Goal: Information Seeking & Learning: Check status

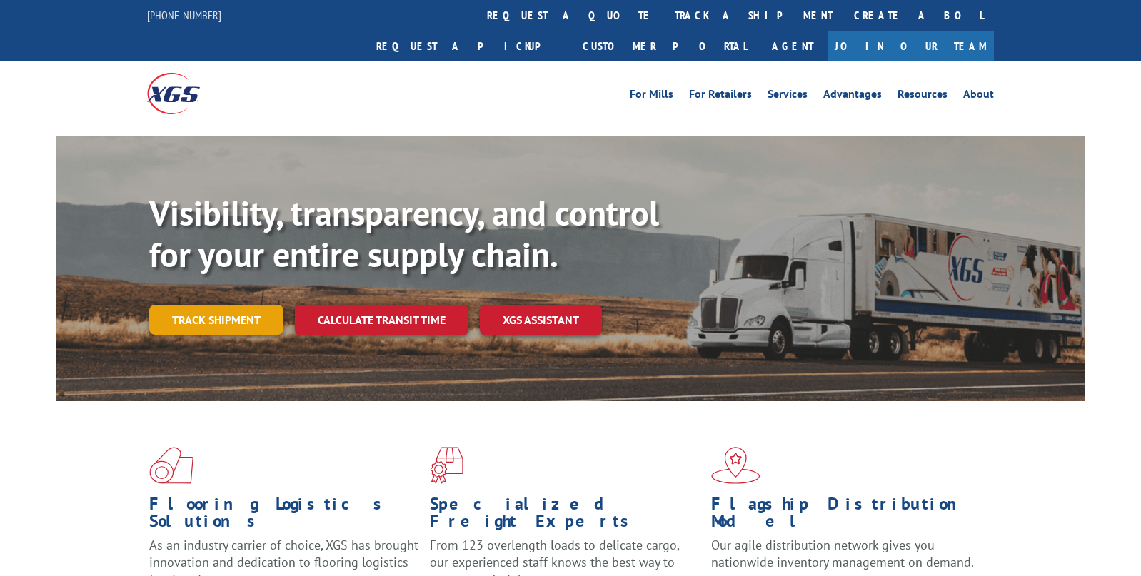
click at [261, 305] on link "Track shipment" at bounding box center [216, 320] width 134 height 30
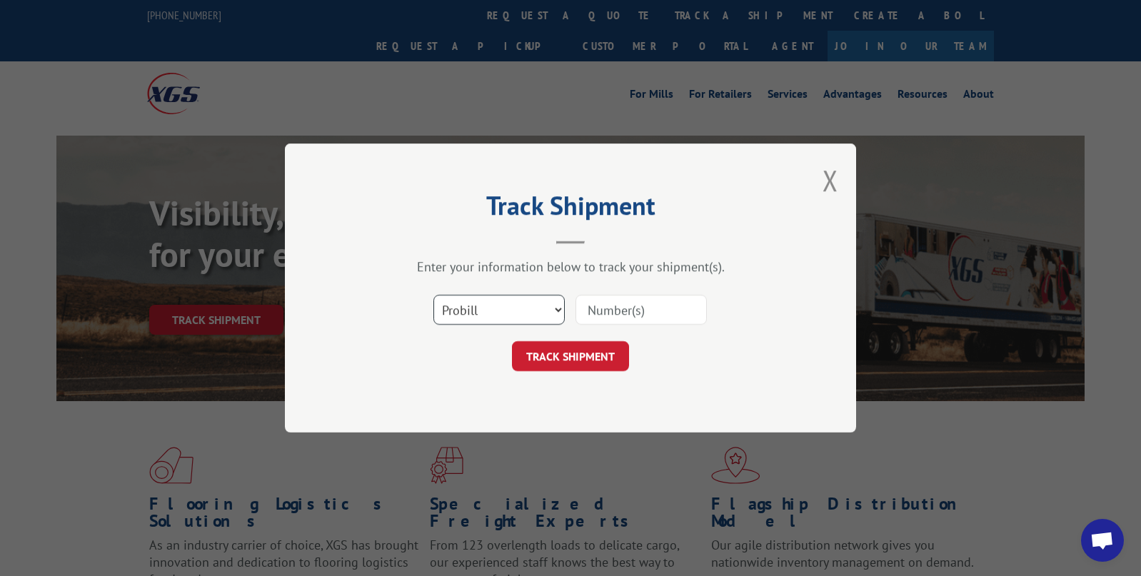
click at [552, 313] on select "Select category... Probill BOL PO" at bounding box center [498, 310] width 131 height 30
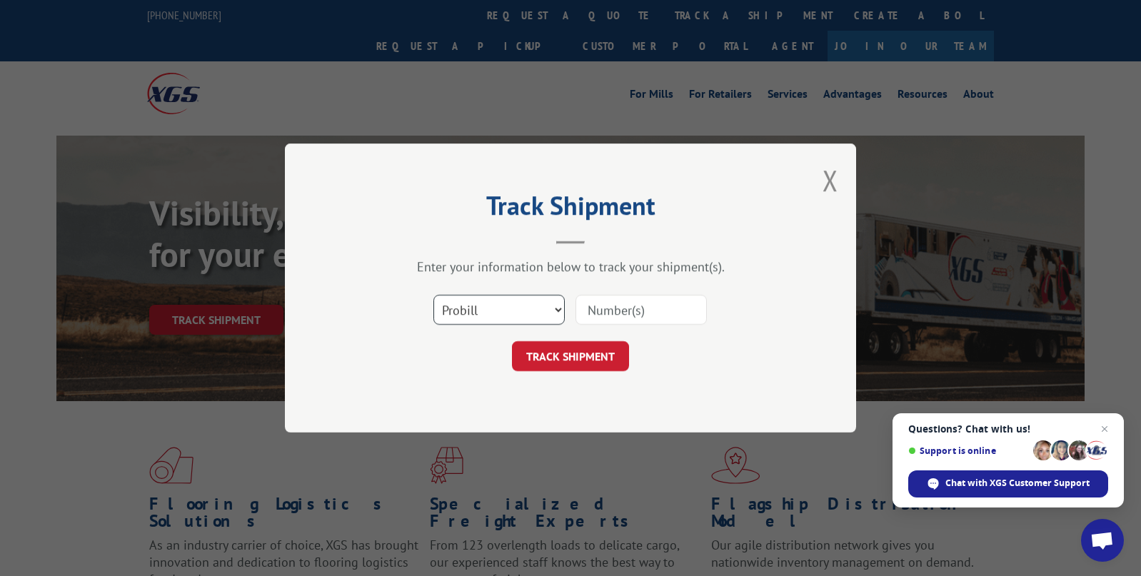
select select "po"
click at [433, 295] on select "Select category... Probill BOL PO" at bounding box center [498, 310] width 131 height 30
click at [650, 317] on input at bounding box center [640, 310] width 131 height 30
type input "34873"
click at [600, 351] on button "TRACK SHIPMENT" at bounding box center [570, 356] width 117 height 30
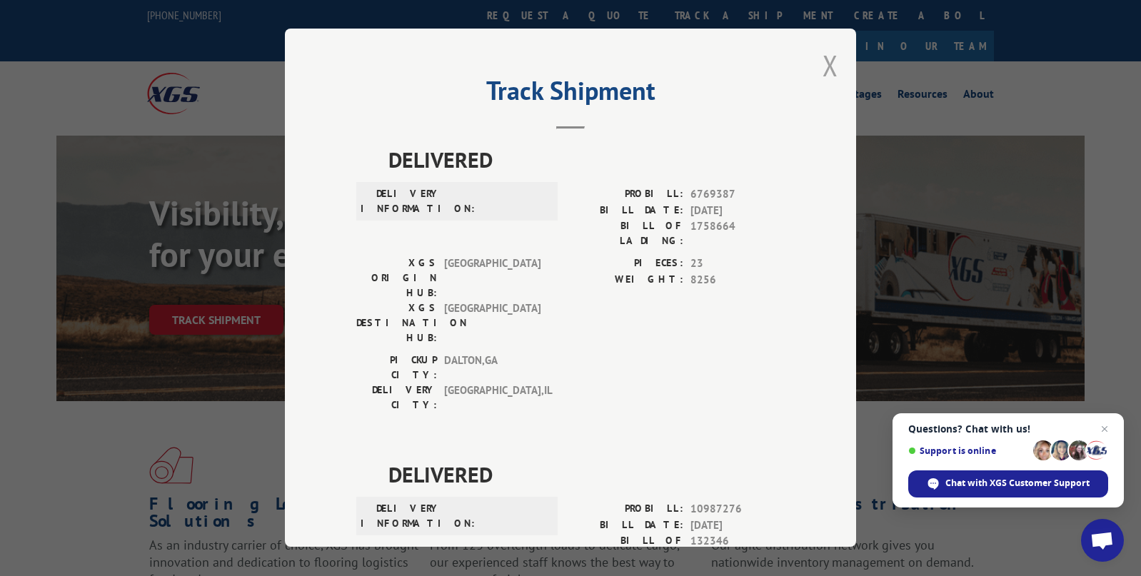
click at [824, 59] on button "Close modal" at bounding box center [830, 65] width 16 height 38
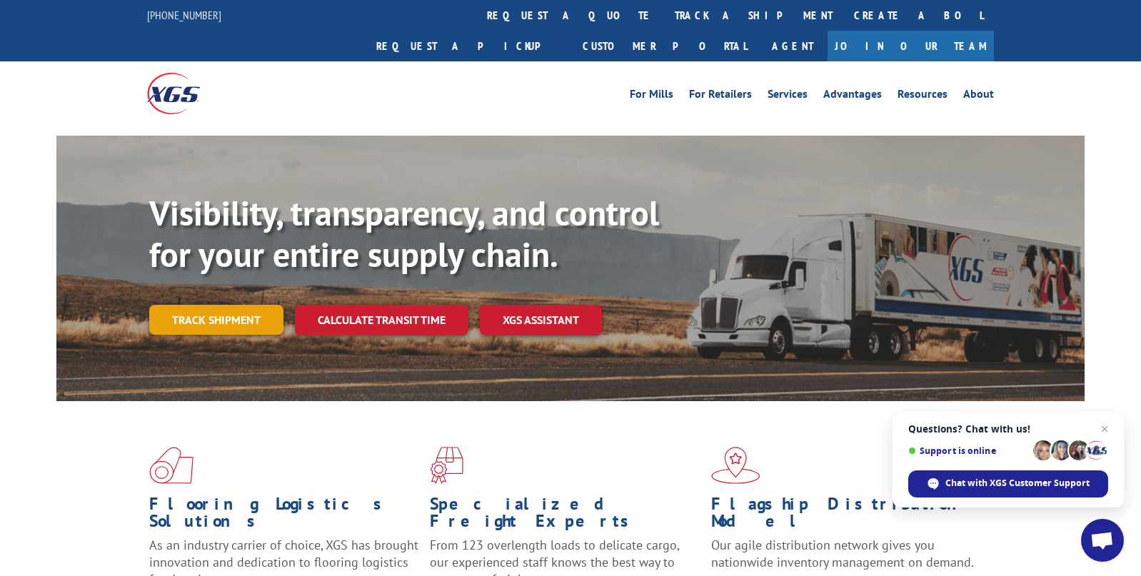
click at [193, 305] on link "Track shipment" at bounding box center [216, 320] width 134 height 30
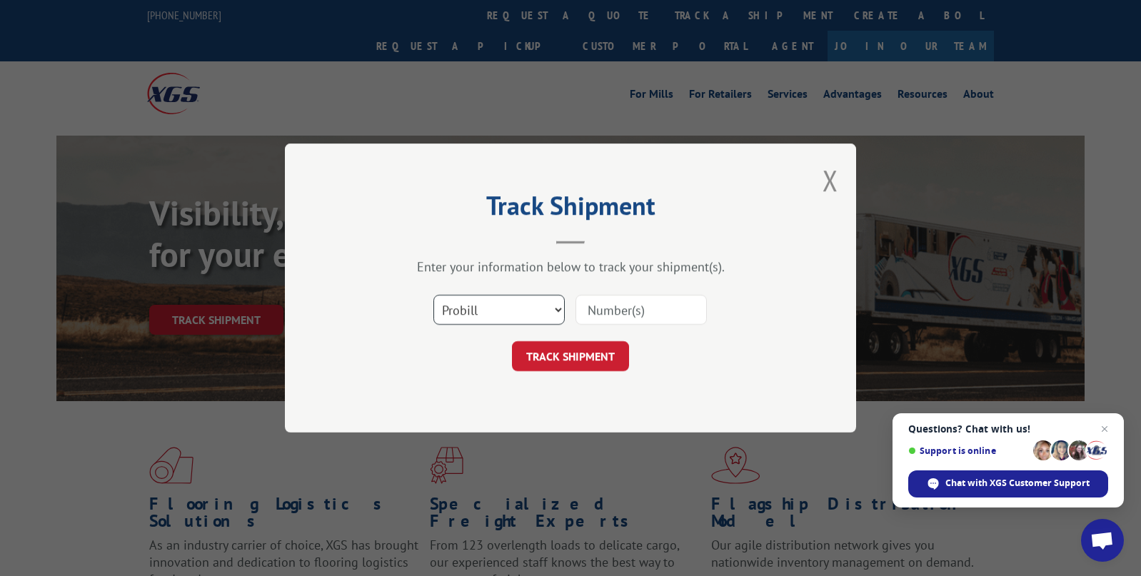
click at [558, 305] on select "Select category... Probill BOL PO" at bounding box center [498, 310] width 131 height 30
drag, startPoint x: 718, startPoint y: 401, endPoint x: 720, endPoint y: 393, distance: 8.0
click at [718, 401] on div "Track Shipment Enter your information below to track your shipment(s). Select c…" at bounding box center [570, 287] width 571 height 289
click at [829, 185] on button "Close modal" at bounding box center [830, 180] width 16 height 38
